Goal: Information Seeking & Learning: Learn about a topic

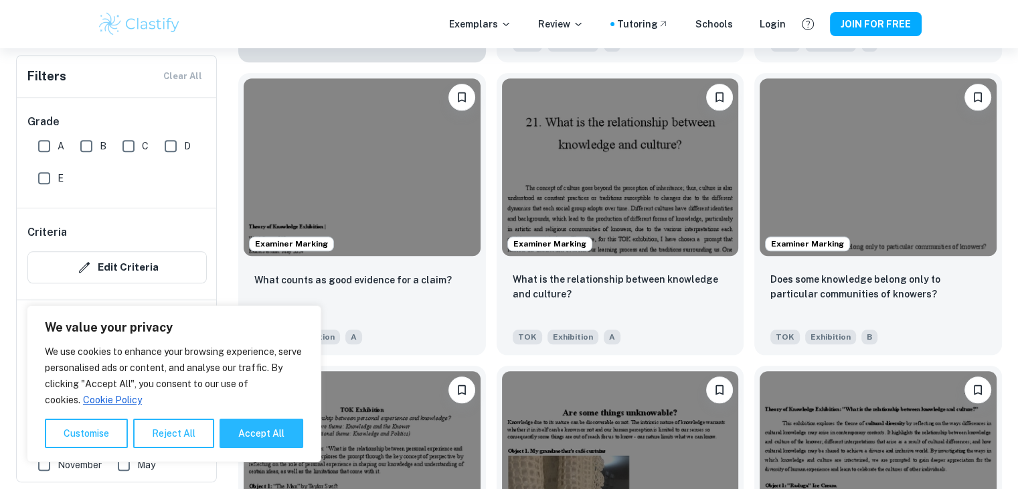
scroll to position [1515, 0]
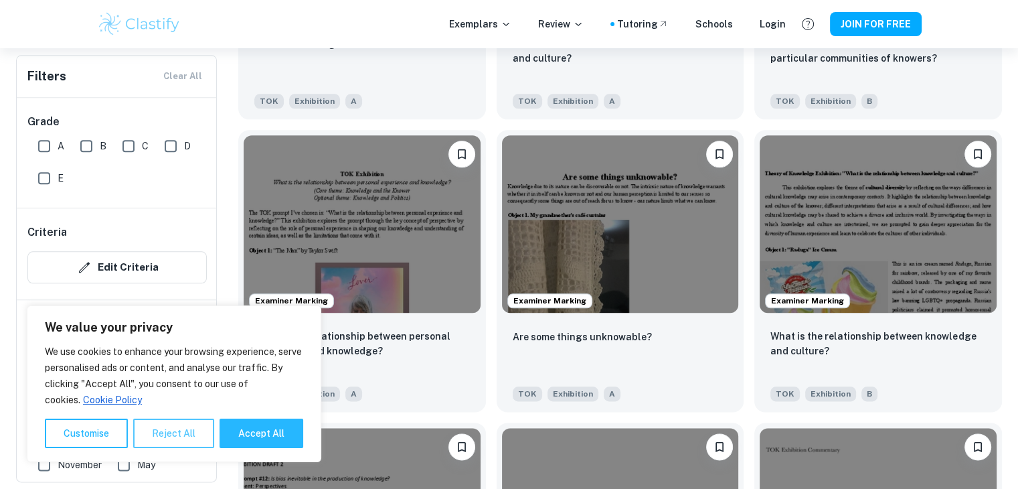
click at [157, 440] on button "Reject All" at bounding box center [173, 432] width 81 height 29
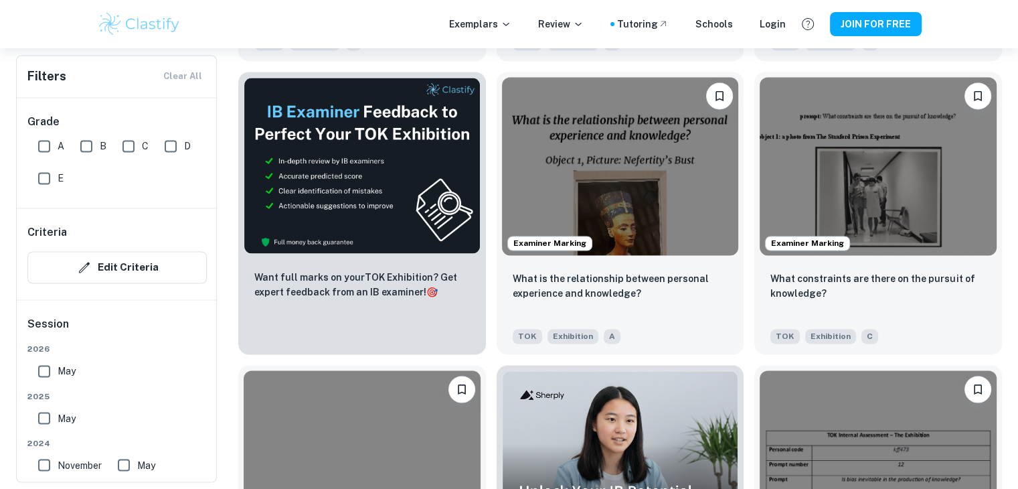
scroll to position [2157, 0]
click at [673, 249] on img at bounding box center [620, 164] width 237 height 177
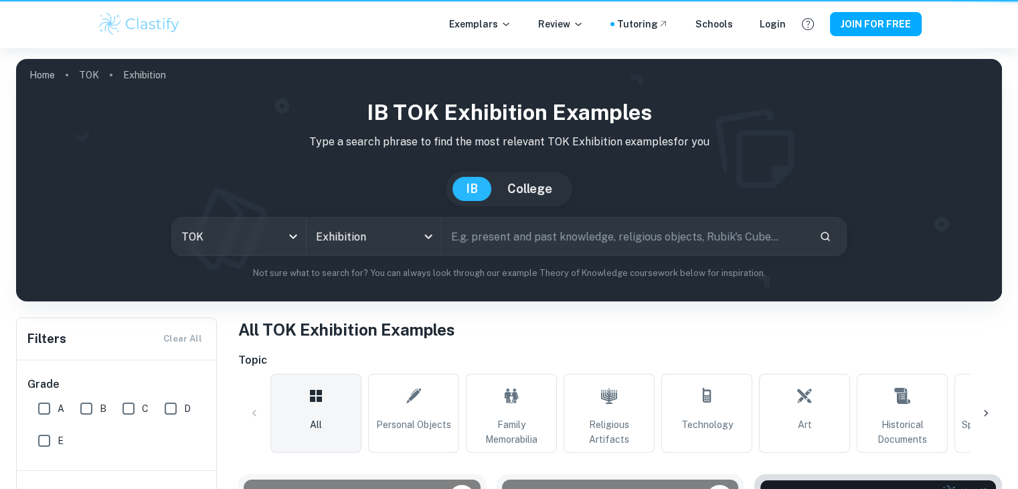
scroll to position [2157, 0]
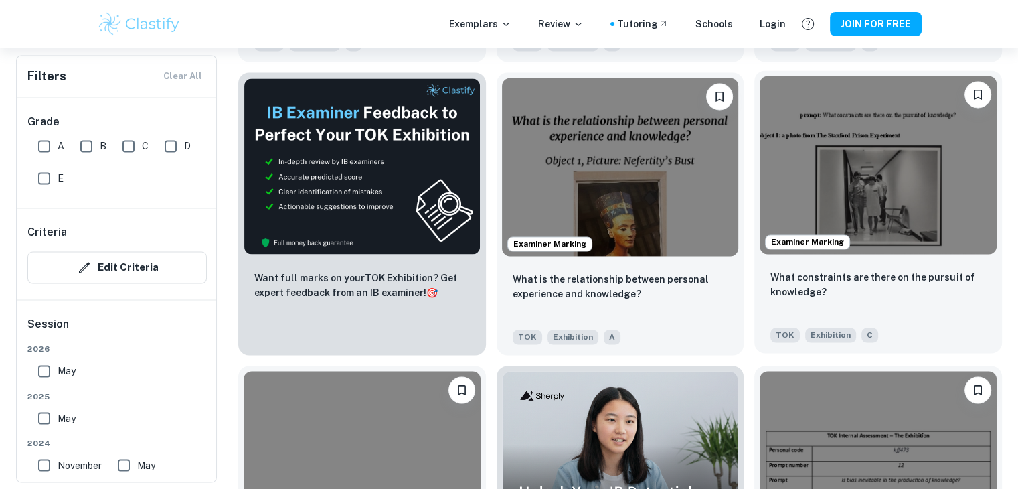
click at [907, 182] on img at bounding box center [878, 164] width 237 height 177
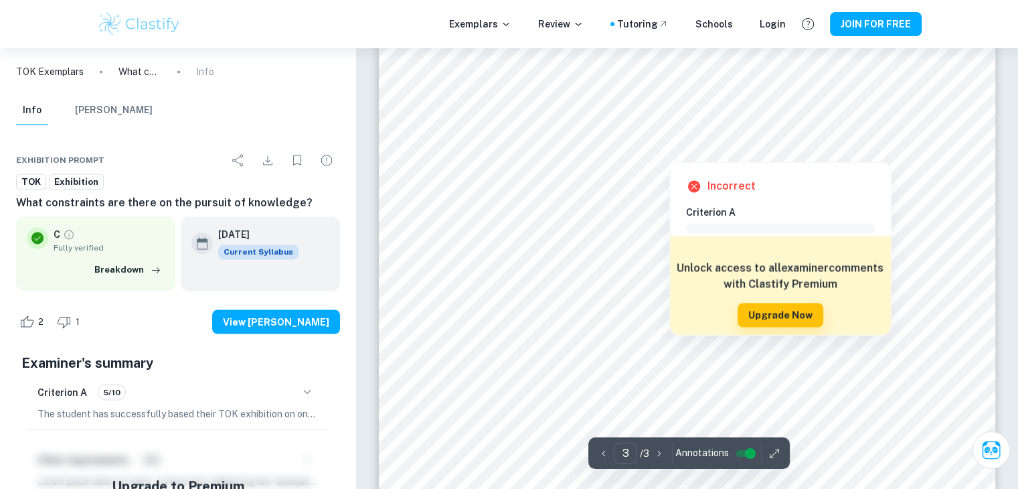
scroll to position [2281, 0]
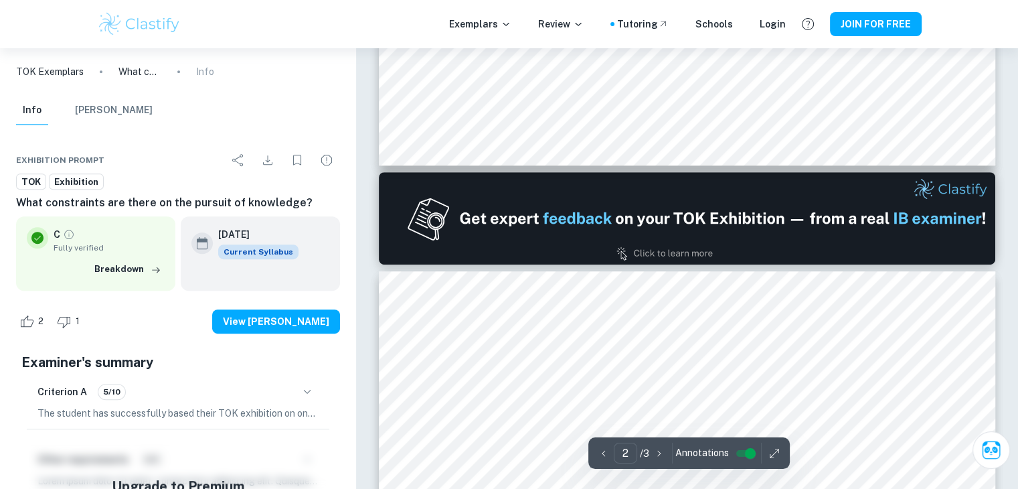
type input "1"
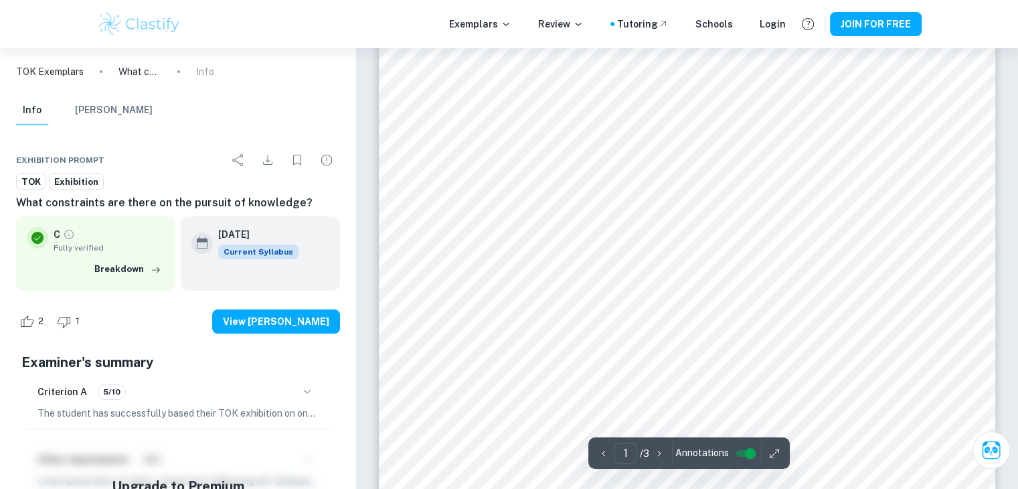
scroll to position [190, 0]
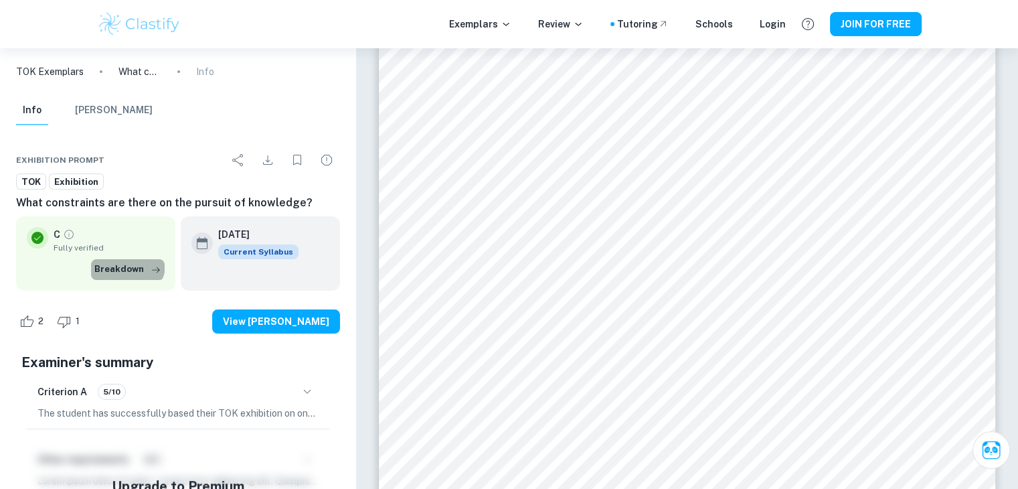
click at [124, 262] on button "Breakdown" at bounding box center [128, 269] width 74 height 20
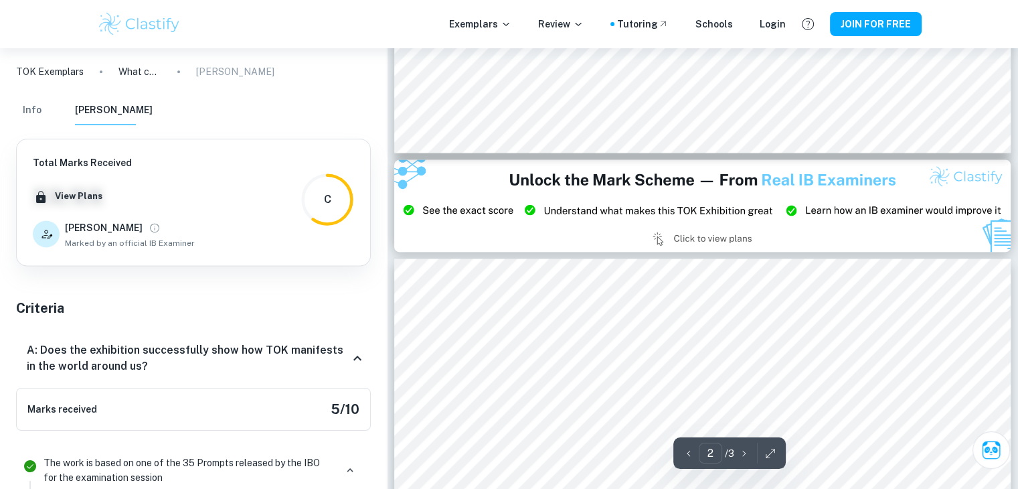
type input "3"
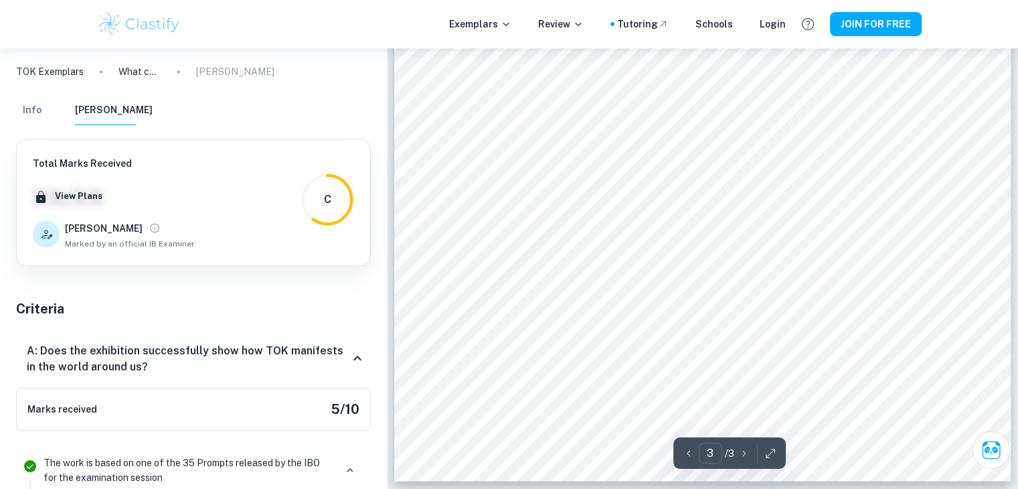
scroll to position [2415, 0]
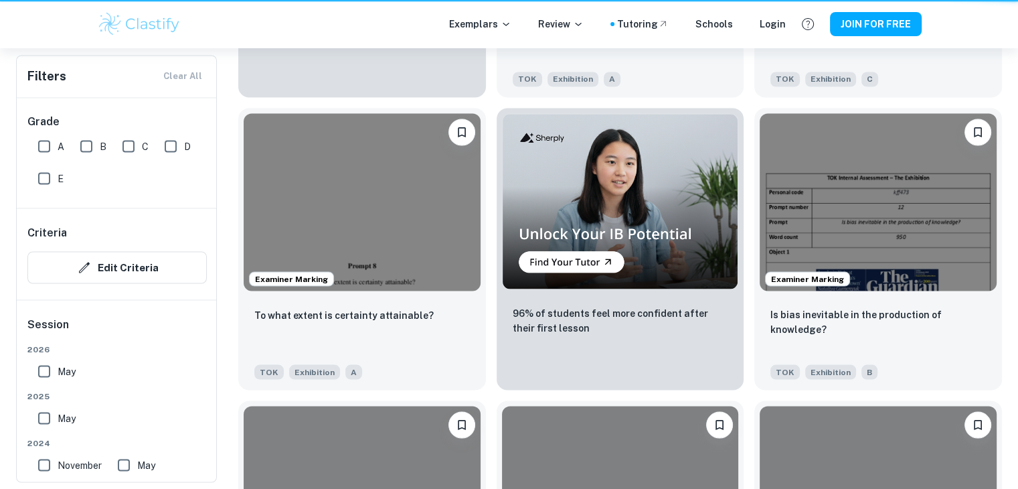
scroll to position [2157, 0]
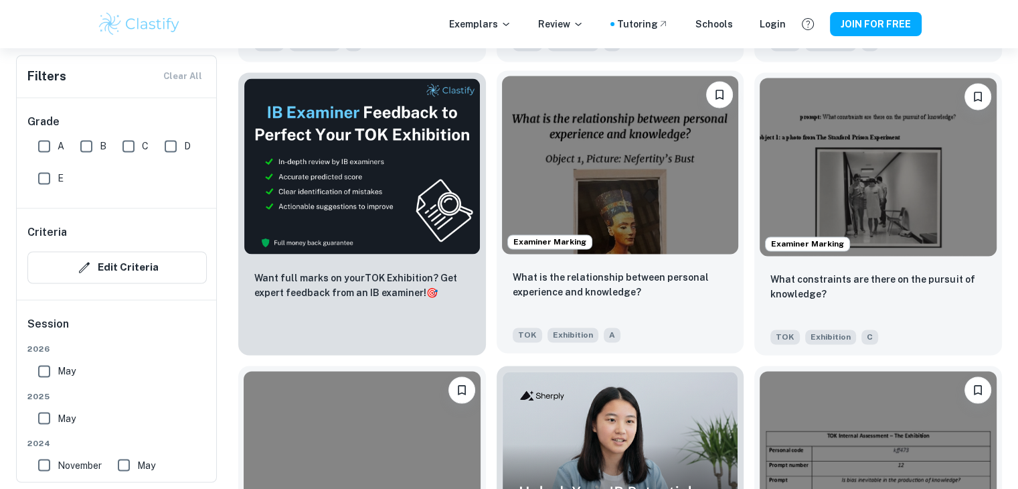
click at [672, 159] on img at bounding box center [620, 164] width 237 height 177
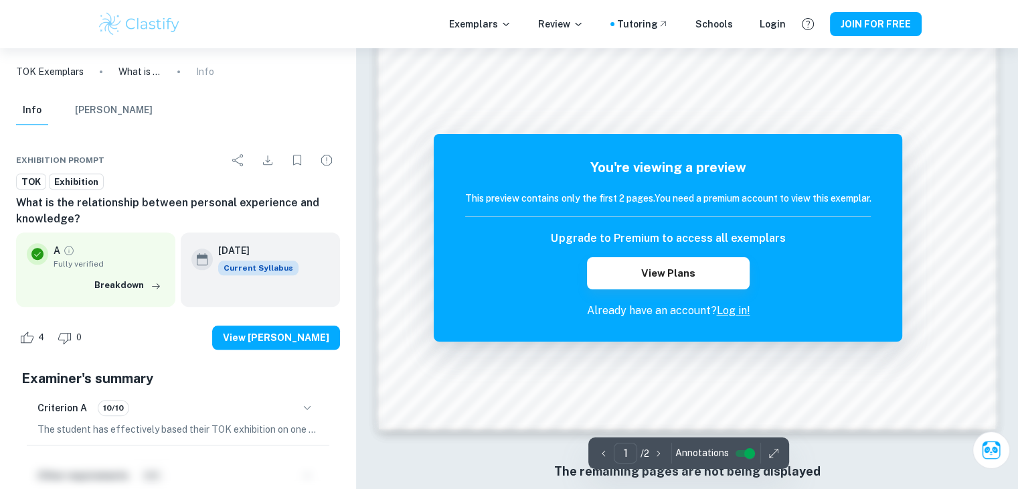
scroll to position [1414, 0]
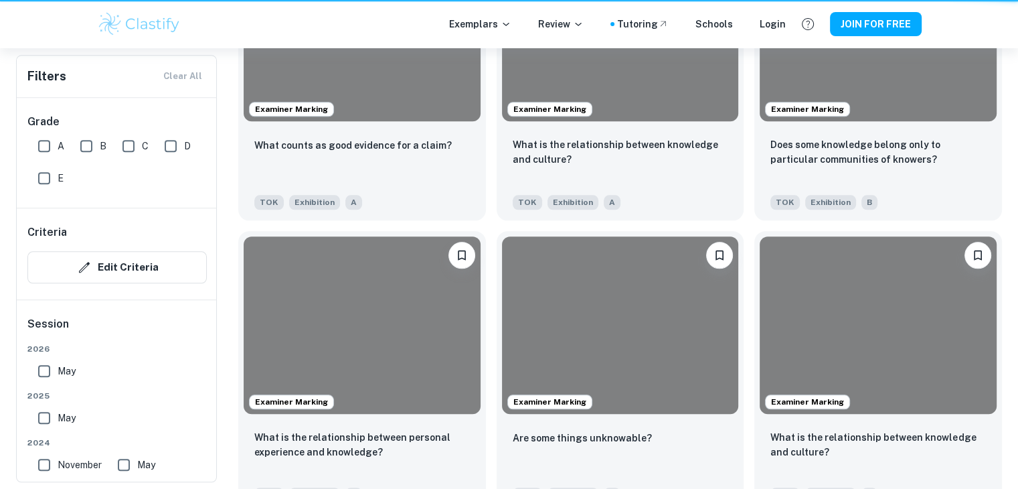
scroll to position [2157, 0]
